Goal: Task Accomplishment & Management: Use online tool/utility

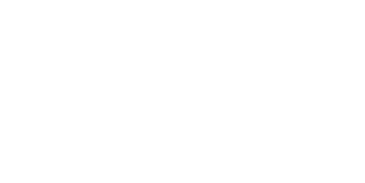
scroll to position [688, 0]
click at [222, 141] on icon "button" at bounding box center [220, 141] width 3 height 3
click at [234, 55] on div at bounding box center [273, 98] width 182 height 176
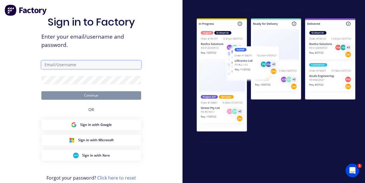
click at [125, 69] on input "text" at bounding box center [91, 65] width 100 height 9
type input "[EMAIL_ADDRESS][DOMAIN_NAME]"
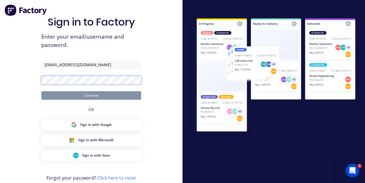
click at [41, 91] on button "Continue" at bounding box center [91, 95] width 100 height 9
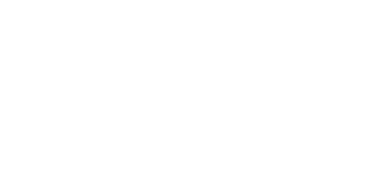
scroll to position [217, 0]
click at [53, 80] on div "Tracking" at bounding box center [45, 78] width 16 height 5
click at [230, 63] on div "Team Member" at bounding box center [182, 63] width 95 height 4
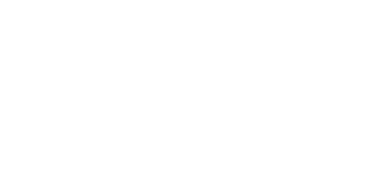
click at [180, 91] on button "Clock On" at bounding box center [164, 90] width 31 height 9
